Goal: Information Seeking & Learning: Learn about a topic

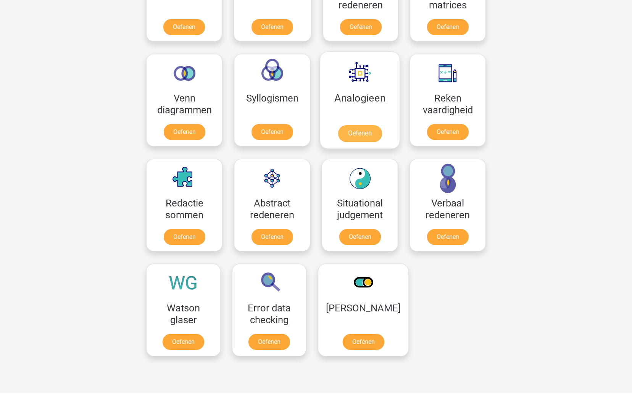
scroll to position [410, 0]
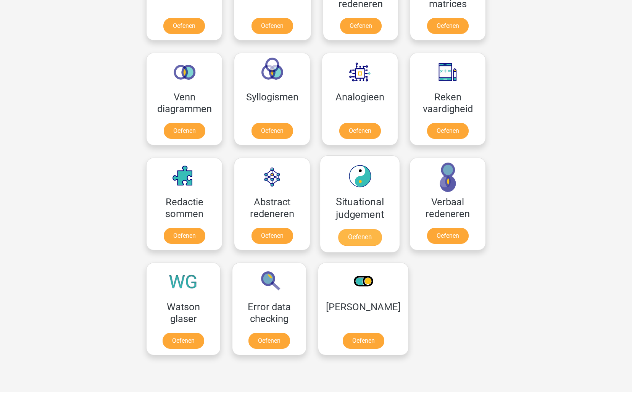
click at [359, 234] on link "Oefenen" at bounding box center [360, 237] width 44 height 17
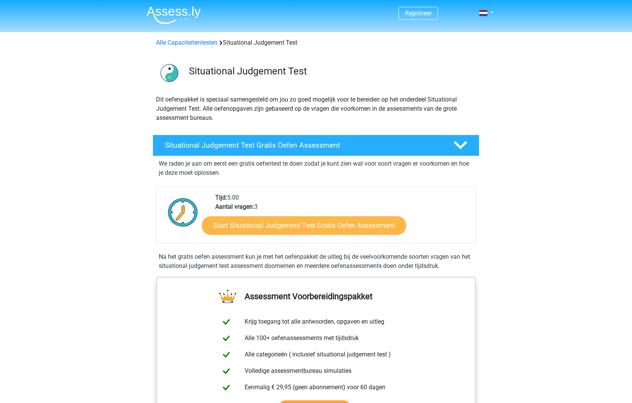
click at [326, 228] on link "Start Situational Judgement Test Gratis Oefen Assessment" at bounding box center [304, 225] width 204 height 18
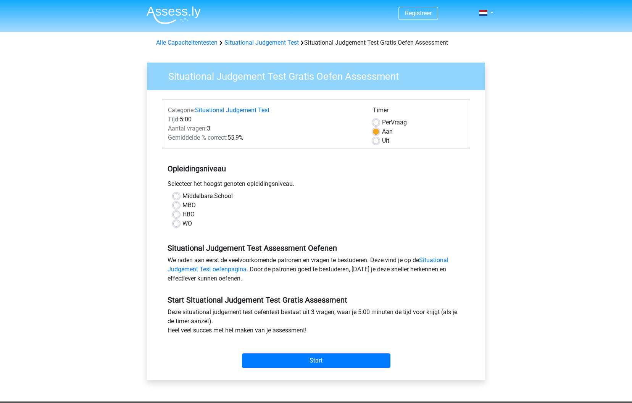
click at [182, 205] on label "MBO" at bounding box center [188, 205] width 13 height 9
click at [178, 205] on input "MBO" at bounding box center [176, 205] width 6 height 8
radio input "true"
click at [310, 362] on input "Start" at bounding box center [316, 361] width 149 height 15
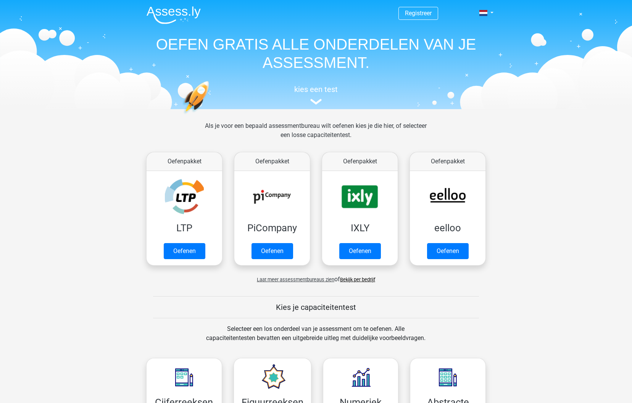
scroll to position [410, 0]
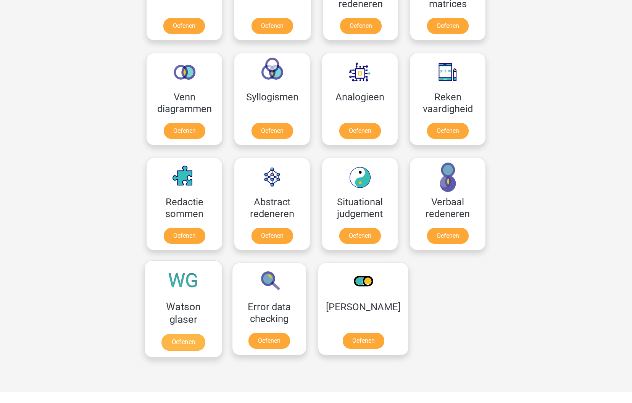
drag, startPoint x: 189, startPoint y: 342, endPoint x: 191, endPoint y: 346, distance: 3.9
click at [189, 344] on link "Oefenen" at bounding box center [183, 342] width 44 height 17
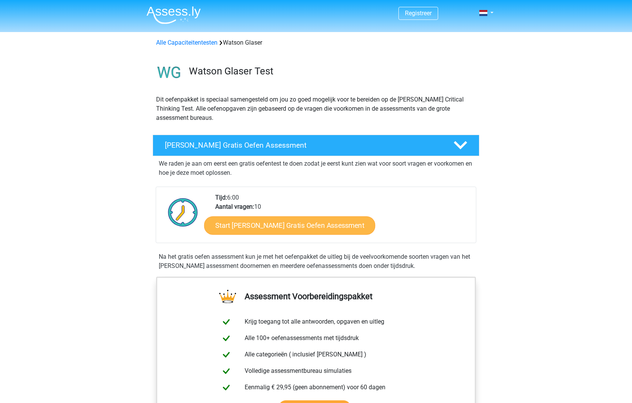
click at [259, 224] on link "Start Watson Glaser Gratis Oefen Assessment" at bounding box center [289, 225] width 171 height 18
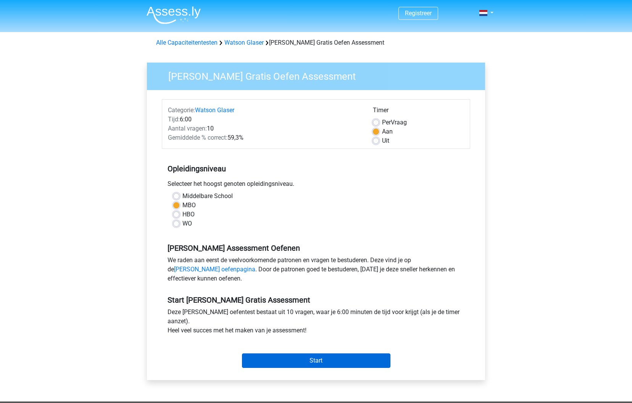
click at [312, 364] on input "Start" at bounding box center [316, 361] width 149 height 15
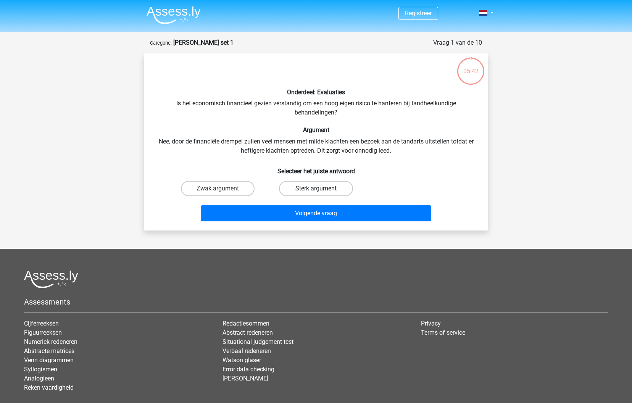
click at [300, 187] on label "Sterk argument" at bounding box center [316, 188] width 74 height 15
click at [316, 189] on input "Sterk argument" at bounding box center [318, 191] width 5 height 5
radio input "true"
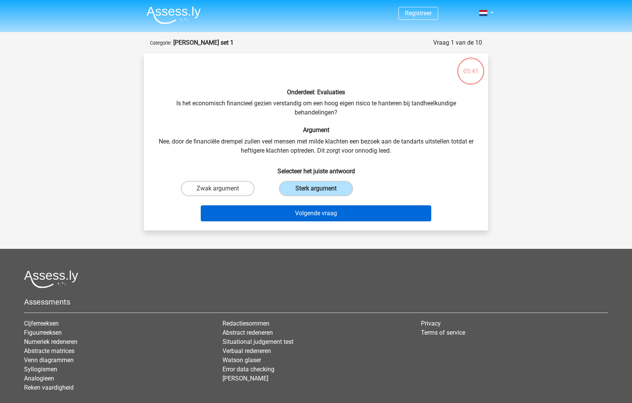
click at [305, 211] on button "Volgende vraag" at bounding box center [316, 213] width 231 height 16
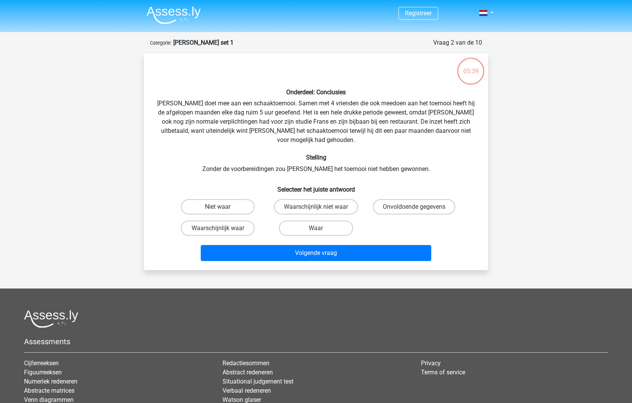
scroll to position [0, 0]
click at [233, 199] on label "Niet waar" at bounding box center [218, 206] width 74 height 15
click at [223, 207] on input "Niet waar" at bounding box center [220, 209] width 5 height 5
radio input "true"
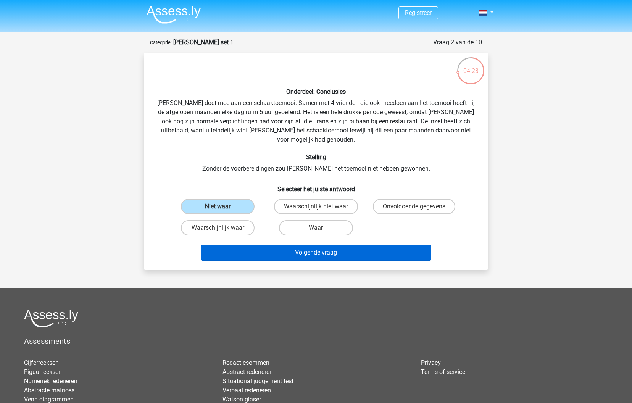
click at [327, 247] on button "Volgende vraag" at bounding box center [316, 253] width 231 height 16
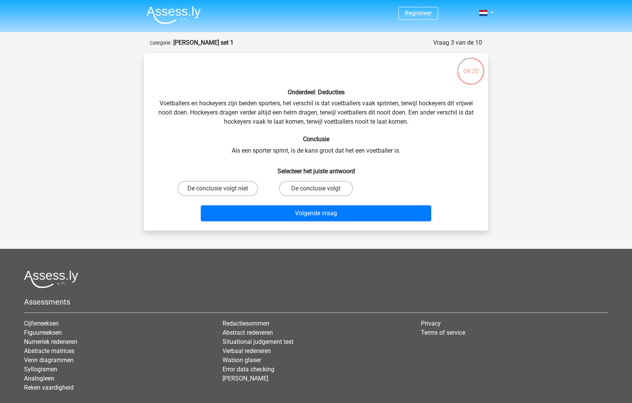
scroll to position [0, 0]
drag, startPoint x: 233, startPoint y: 187, endPoint x: 302, endPoint y: 204, distance: 71.2
click at [234, 187] on label "De conclusie volgt niet" at bounding box center [218, 188] width 81 height 15
click at [223, 189] on input "De conclusie volgt niet" at bounding box center [220, 191] width 5 height 5
radio input "true"
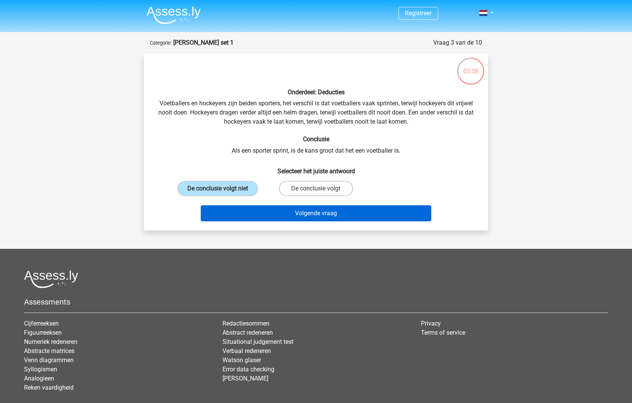
click at [348, 216] on button "Volgende vraag" at bounding box center [316, 213] width 231 height 16
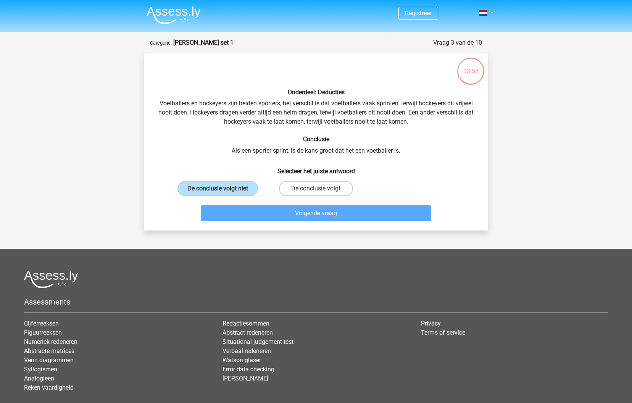
scroll to position [38, 0]
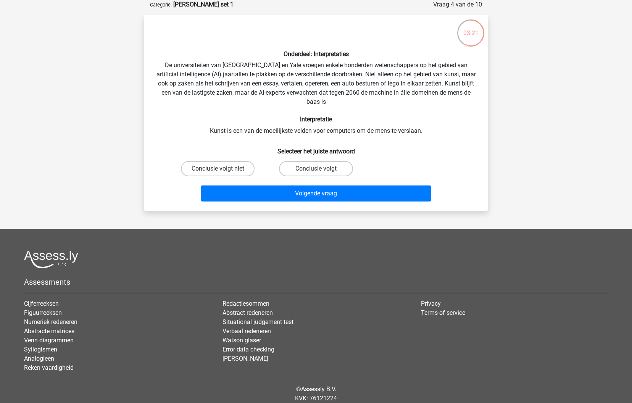
drag, startPoint x: 244, startPoint y: 168, endPoint x: 274, endPoint y: 179, distance: 31.3
click at [244, 168] on label "Conclusie volgt niet" at bounding box center [218, 168] width 74 height 15
click at [223, 169] on input "Conclusie volgt niet" at bounding box center [220, 171] width 5 height 5
radio input "true"
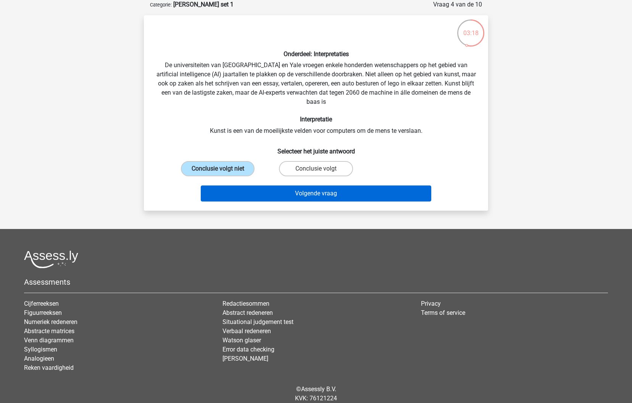
click at [333, 194] on button "Volgende vraag" at bounding box center [316, 194] width 231 height 16
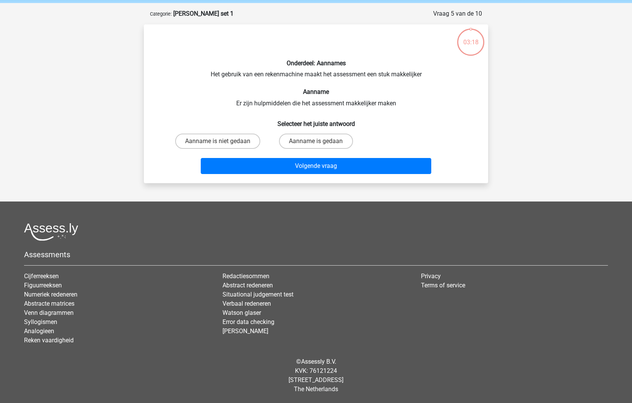
scroll to position [29, 0]
click at [305, 142] on label "Aanname is gedaan" at bounding box center [316, 141] width 74 height 15
click at [316, 142] on input "Aanname is gedaan" at bounding box center [318, 144] width 5 height 5
radio input "true"
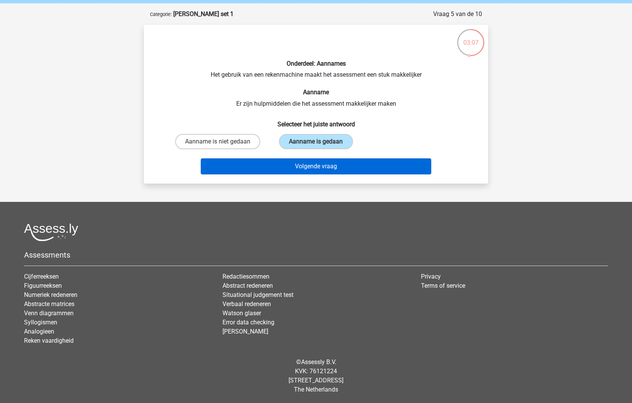
drag, startPoint x: 315, startPoint y: 164, endPoint x: 307, endPoint y: 162, distance: 7.6
click at [315, 164] on button "Volgende vraag" at bounding box center [316, 166] width 231 height 16
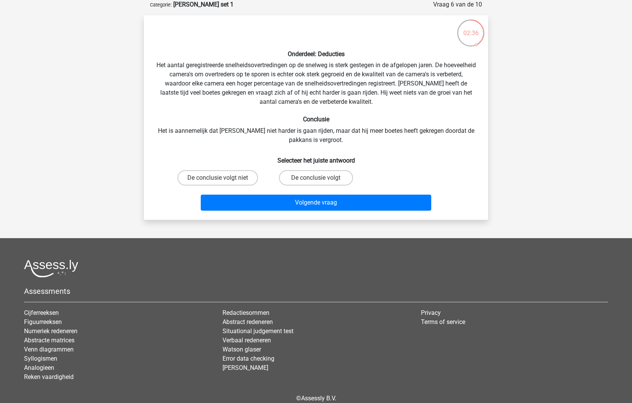
scroll to position [35, 0]
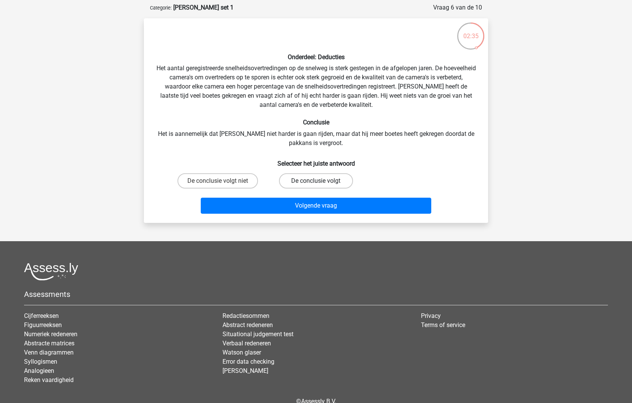
click at [308, 176] on label "De conclusie volgt" at bounding box center [316, 180] width 74 height 15
click at [316, 181] on input "De conclusie volgt" at bounding box center [318, 183] width 5 height 5
radio input "true"
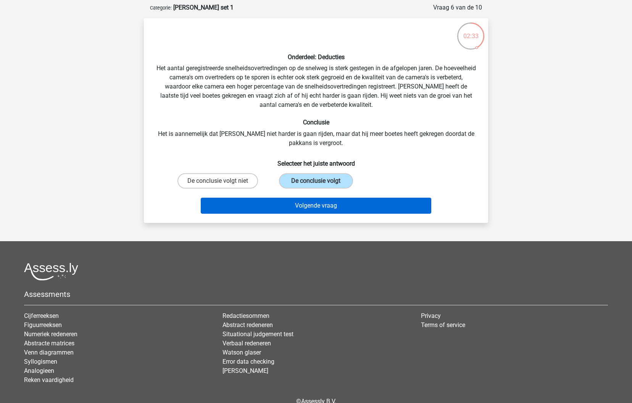
click at [326, 208] on button "Volgende vraag" at bounding box center [316, 206] width 231 height 16
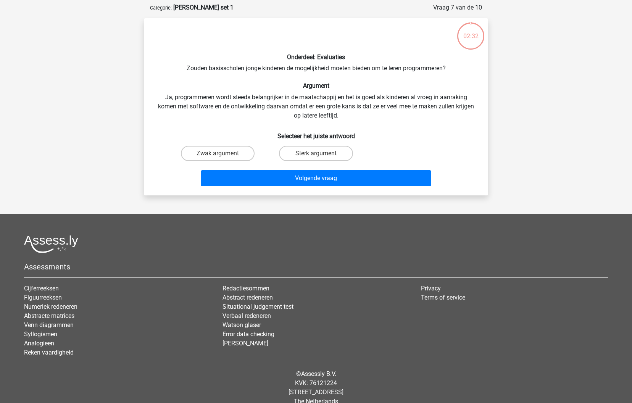
scroll to position [38, 0]
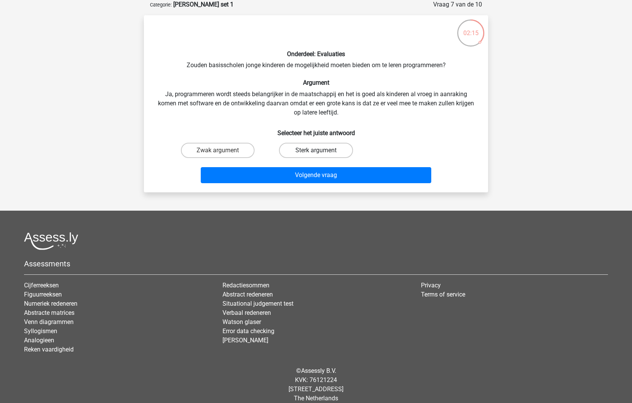
click at [302, 151] on label "Sterk argument" at bounding box center [316, 150] width 74 height 15
click at [316, 151] on input "Sterk argument" at bounding box center [318, 152] width 5 height 5
radio input "true"
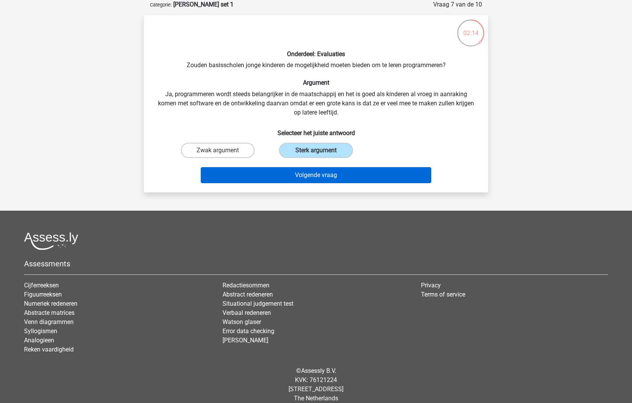
click at [307, 176] on button "Volgende vraag" at bounding box center [316, 175] width 231 height 16
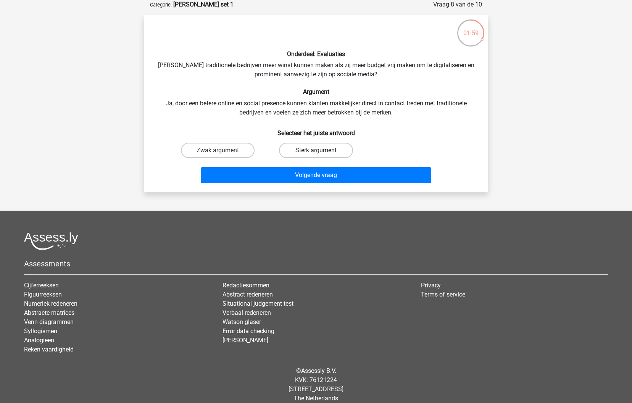
click at [320, 149] on label "Sterk argument" at bounding box center [316, 150] width 74 height 15
click at [320, 150] on input "Sterk argument" at bounding box center [318, 152] width 5 height 5
radio input "true"
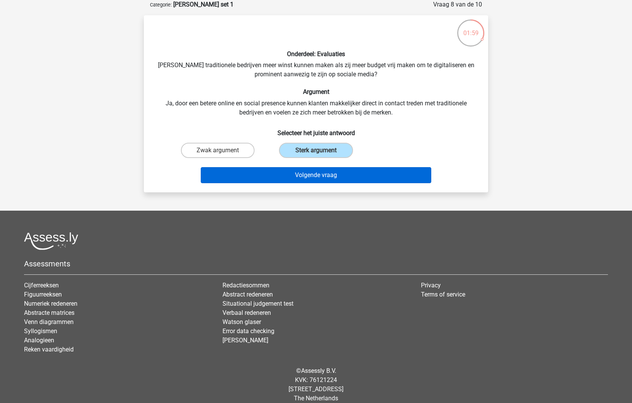
click at [321, 178] on button "Volgende vraag" at bounding box center [316, 175] width 231 height 16
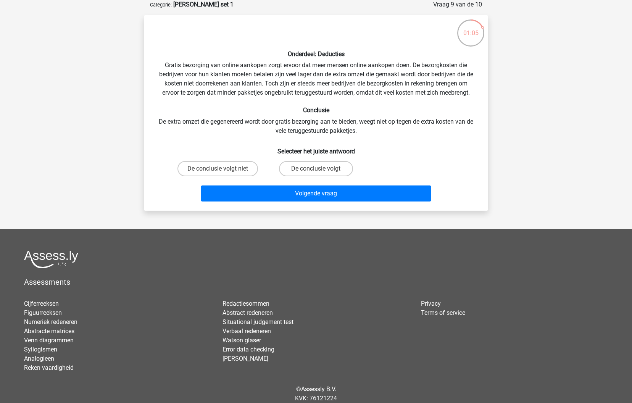
drag, startPoint x: 242, startPoint y: 169, endPoint x: 275, endPoint y: 183, distance: 35.9
click at [242, 169] on label "De conclusie volgt niet" at bounding box center [218, 168] width 81 height 15
click at [223, 169] on input "De conclusie volgt niet" at bounding box center [220, 171] width 5 height 5
radio input "true"
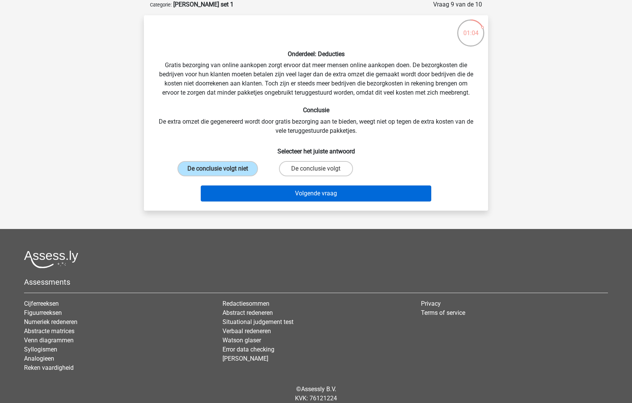
click at [340, 195] on button "Volgende vraag" at bounding box center [316, 194] width 231 height 16
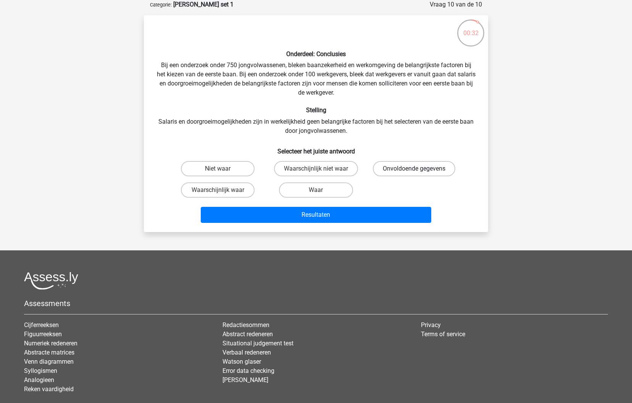
drag, startPoint x: 398, startPoint y: 166, endPoint x: 384, endPoint y: 170, distance: 13.8
click at [398, 166] on label "Onvoldoende gegevens" at bounding box center [414, 168] width 82 height 15
click at [414, 169] on input "Onvoldoende gegevens" at bounding box center [416, 171] width 5 height 5
radio input "true"
drag, startPoint x: 353, startPoint y: 214, endPoint x: 341, endPoint y: 199, distance: 19.3
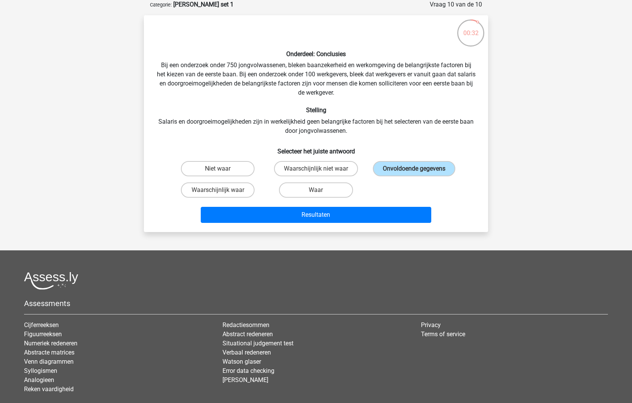
click at [352, 214] on button "Resultaten" at bounding box center [316, 215] width 231 height 16
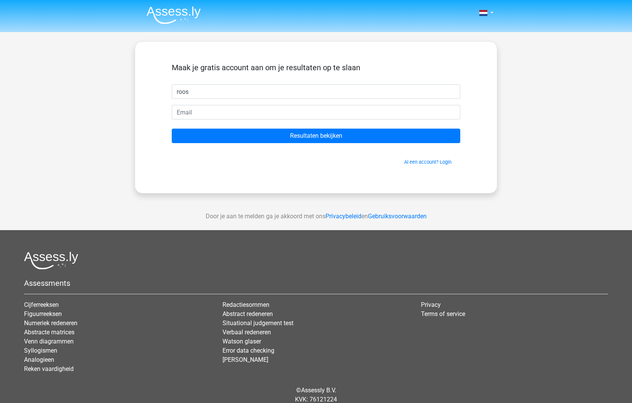
type input "roos"
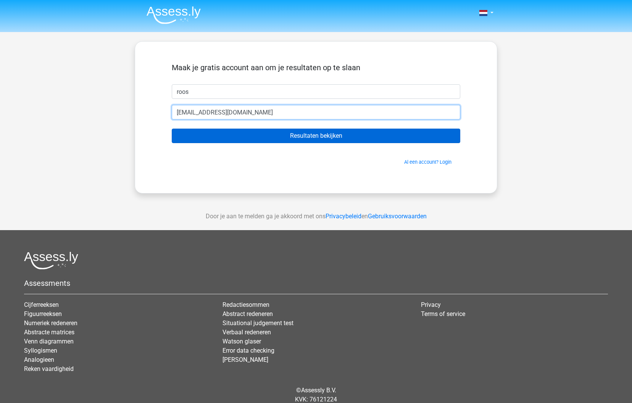
type input "[EMAIL_ADDRESS][DOMAIN_NAME]"
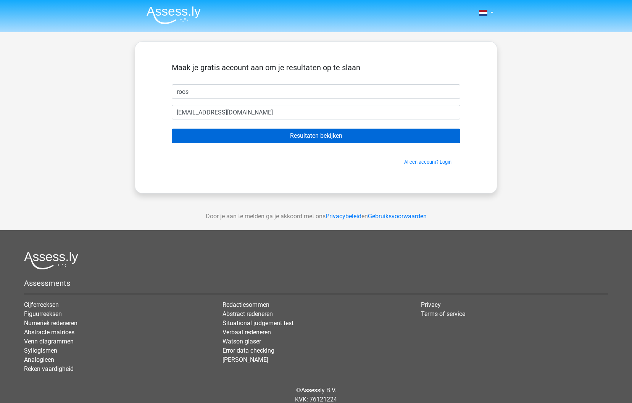
click at [308, 137] on input "Resultaten bekijken" at bounding box center [316, 136] width 289 height 15
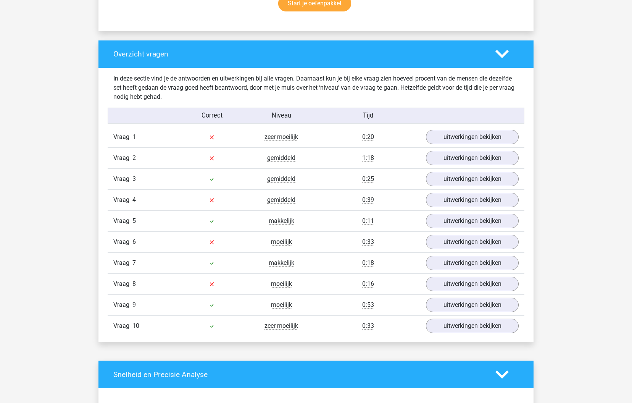
scroll to position [524, 0]
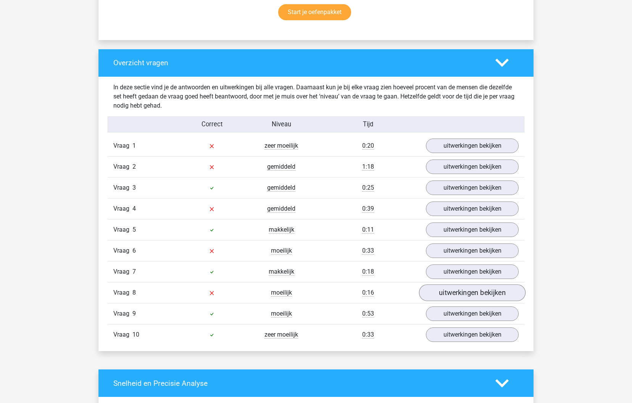
click at [473, 293] on link "uitwerkingen bekijken" at bounding box center [472, 293] width 107 height 17
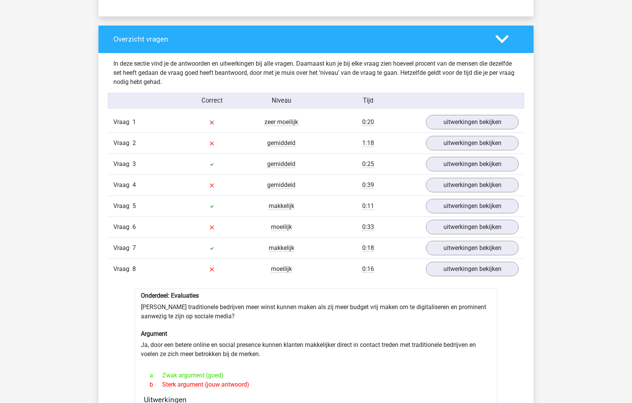
scroll to position [547, 0]
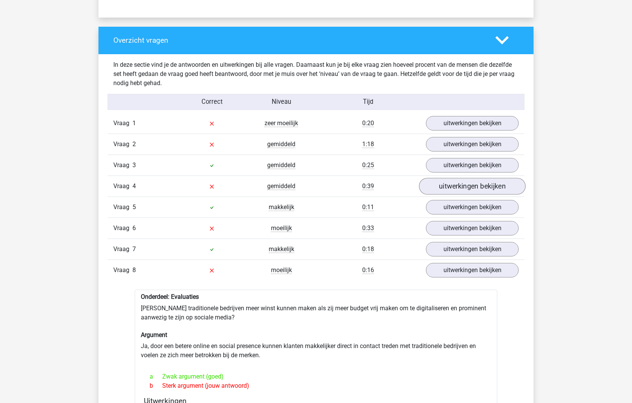
click at [478, 182] on link "uitwerkingen bekijken" at bounding box center [472, 186] width 107 height 17
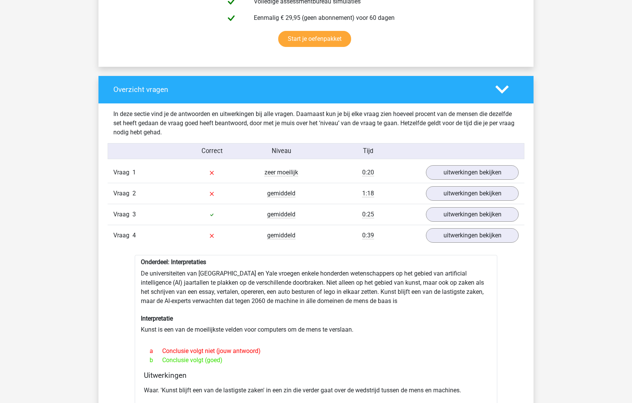
scroll to position [497, 0]
click at [505, 92] on icon at bounding box center [502, 89] width 13 height 13
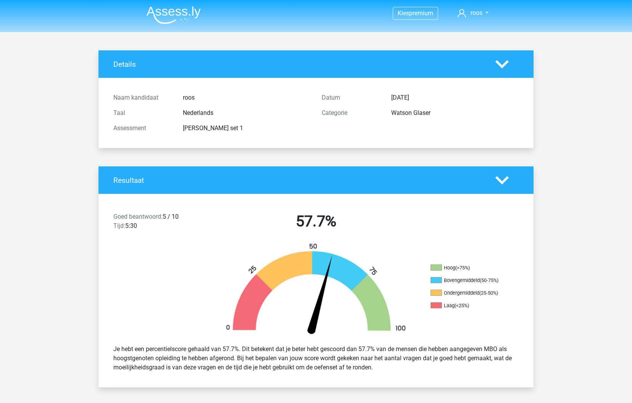
scroll to position [0, 0]
